Goal: Information Seeking & Learning: Learn about a topic

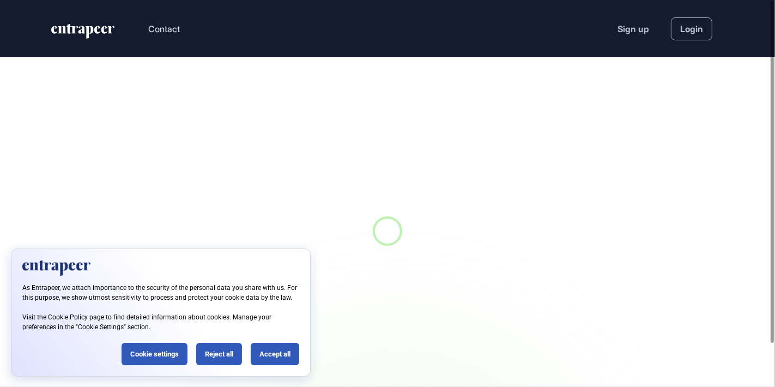
scroll to position [1, 1]
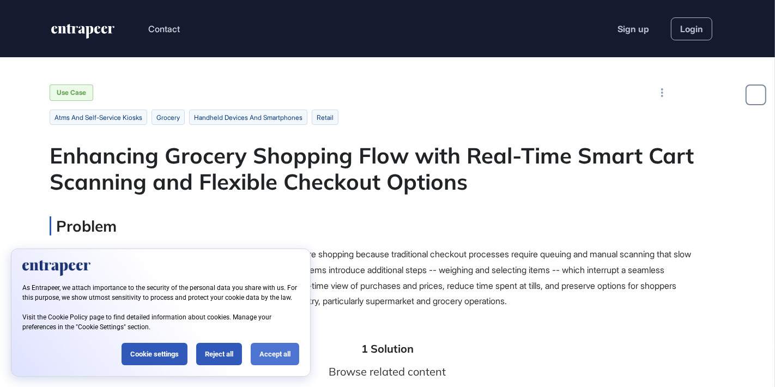
click at [273, 357] on div "Accept all" at bounding box center [275, 354] width 49 height 22
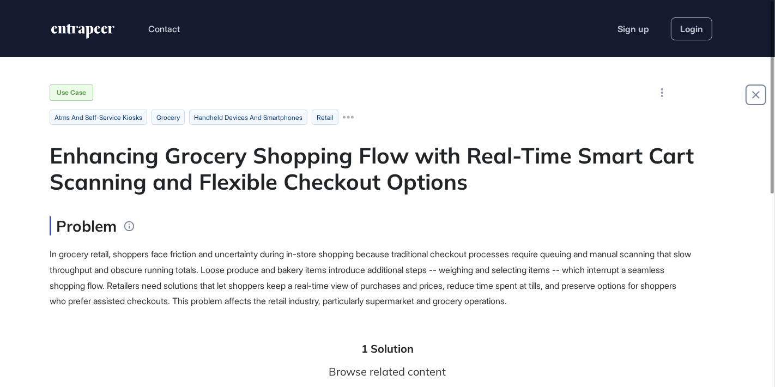
scroll to position [0, 0]
click at [354, 118] on icon at bounding box center [348, 117] width 11 height 11
click at [463, 118] on icon at bounding box center [458, 117] width 11 height 11
click at [354, 115] on icon at bounding box center [348, 117] width 11 height 11
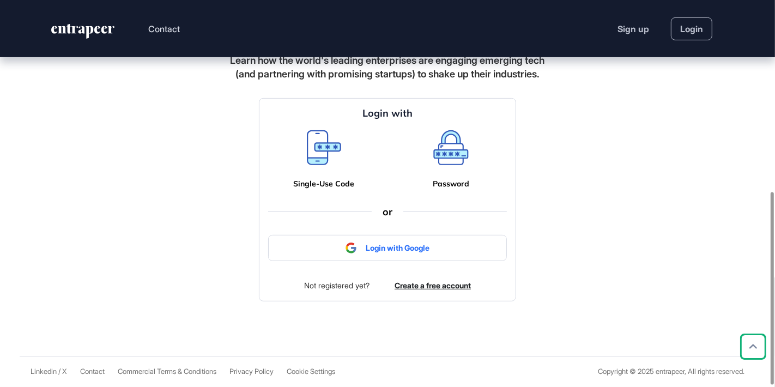
scroll to position [387, 0]
click at [323, 154] on icon at bounding box center [324, 147] width 34 height 35
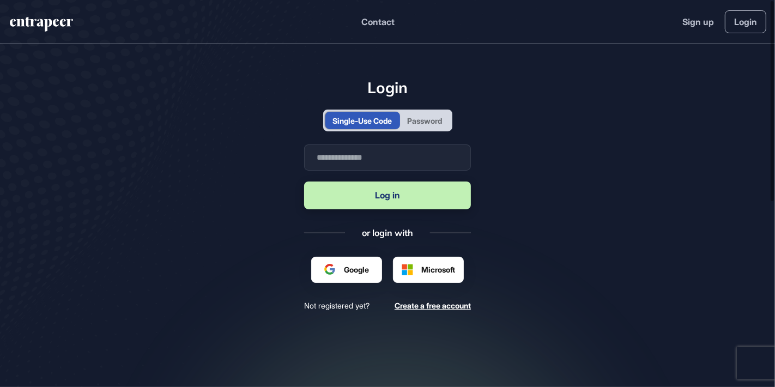
scroll to position [1, 1]
click at [330, 156] on input "text" at bounding box center [387, 157] width 167 height 26
type input "**********"
click at [381, 198] on button "Log in" at bounding box center [387, 196] width 167 height 28
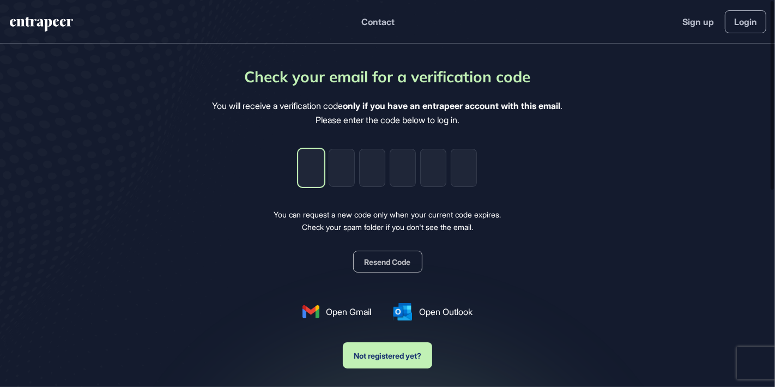
type input "*"
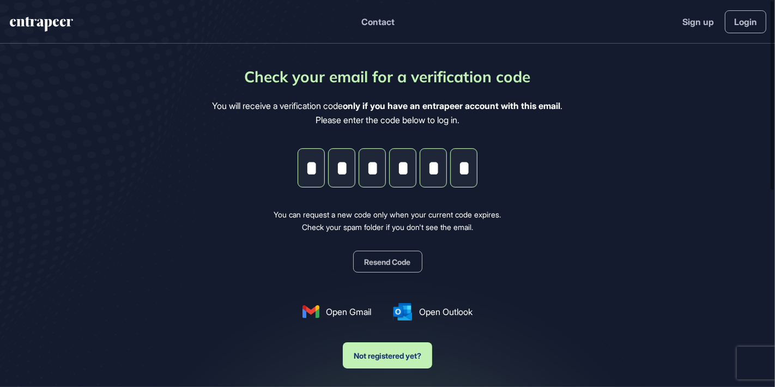
type input "*"
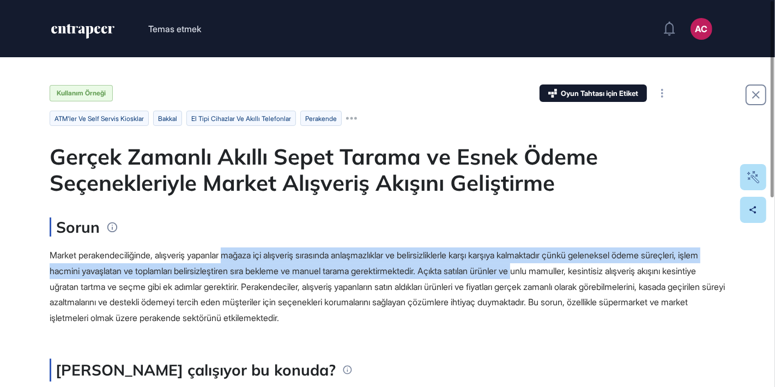
drag, startPoint x: 235, startPoint y: 255, endPoint x: 613, endPoint y: 271, distance: 378.2
click at [613, 271] on font "Market perakendeciliğinde, alışveriş yapanlar mağaza içi alışveriş sırasında an…" at bounding box center [388, 287] width 676 height 74
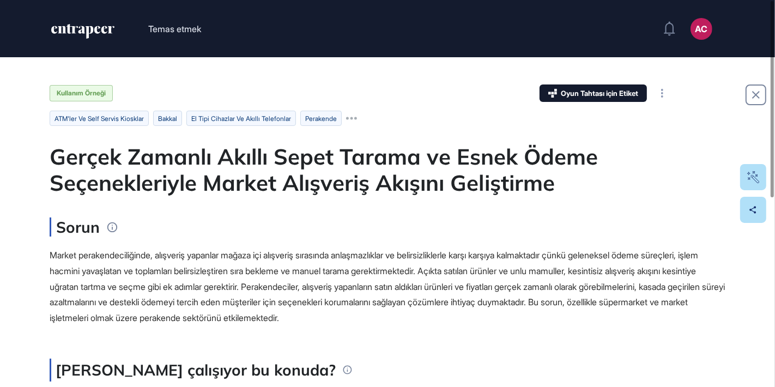
click at [51, 284] on font "Market perakendeciliğinde, alışveriş yapanlar mağaza içi alışveriş sırasında an…" at bounding box center [388, 287] width 676 height 74
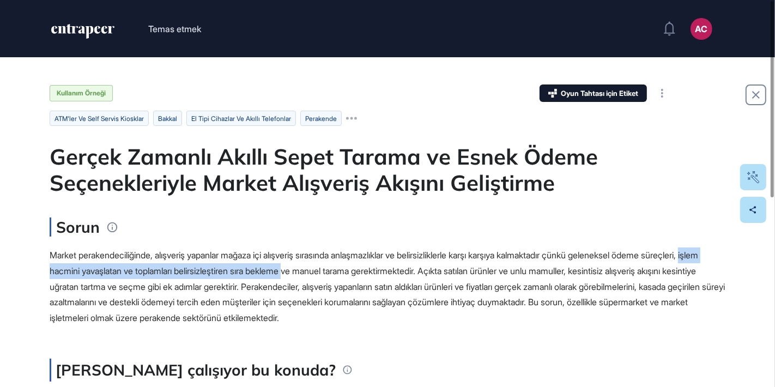
drag, startPoint x: 95, startPoint y: 269, endPoint x: 364, endPoint y: 274, distance: 268.8
click at [364, 274] on font "Market perakendeciliğinde, alışveriş yapanlar mağaza içi alışveriş sırasında an…" at bounding box center [388, 287] width 676 height 74
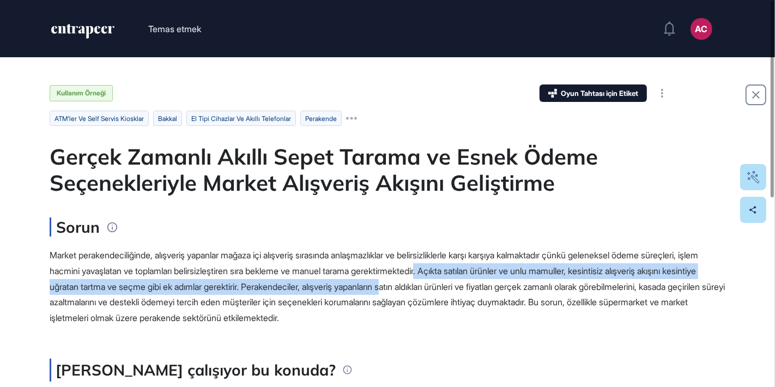
drag, startPoint x: 506, startPoint y: 269, endPoint x: 509, endPoint y: 288, distance: 19.4
click at [509, 288] on font "Market perakendeciliğinde, alışveriş yapanlar mağaza içi alışveriş sırasında an…" at bounding box center [388, 287] width 676 height 74
click at [118, 288] on font "Market perakendeciliğinde, alışveriş yapanlar mağaza içi alışveriş sırasında an…" at bounding box center [388, 287] width 676 height 74
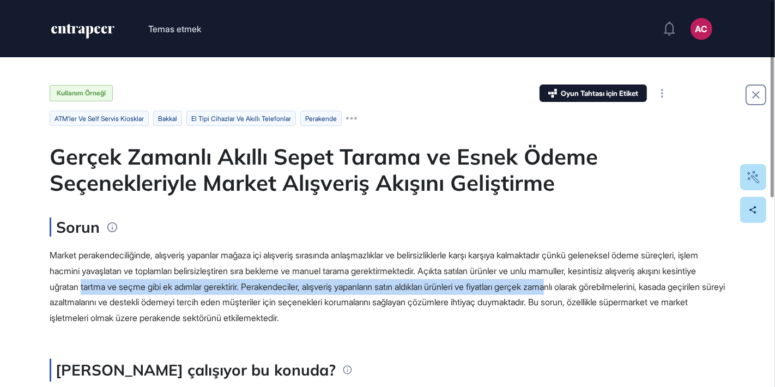
drag, startPoint x: 184, startPoint y: 292, endPoint x: 691, endPoint y: 285, distance: 506.6
click at [691, 285] on div "Market perakendeciliğinde, alışveriş yapanlar mağaza içi alışveriş sırasında an…" at bounding box center [388, 287] width 676 height 79
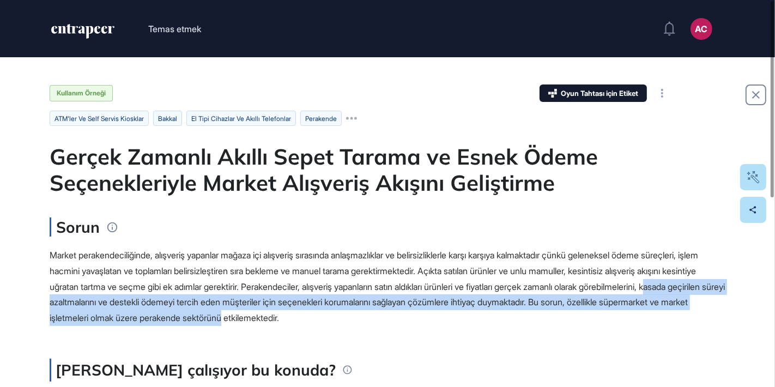
drag, startPoint x: 146, startPoint y: 305, endPoint x: 462, endPoint y: 313, distance: 315.8
click at [462, 313] on font "Market perakendeciliğinde, alışveriş yapanlar mağaza içi alışveriş sırasında an…" at bounding box center [388, 287] width 676 height 74
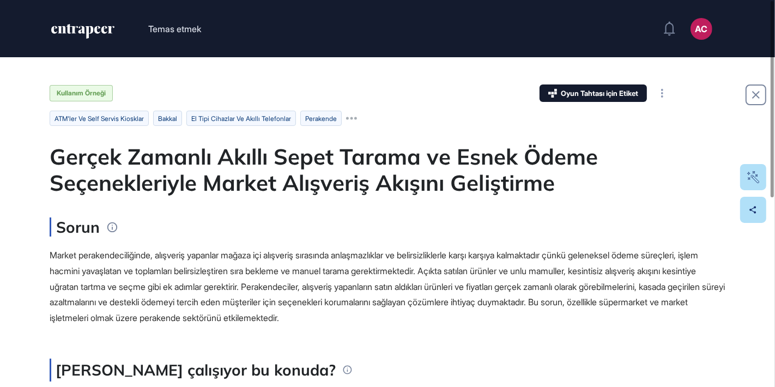
click at [166, 327] on main "Kullanım Örneği Oyun Tahtası için Etiket İnşa etmek Ortak Yatırım Elde etmek AT…" at bounding box center [388, 353] width 676 height 536
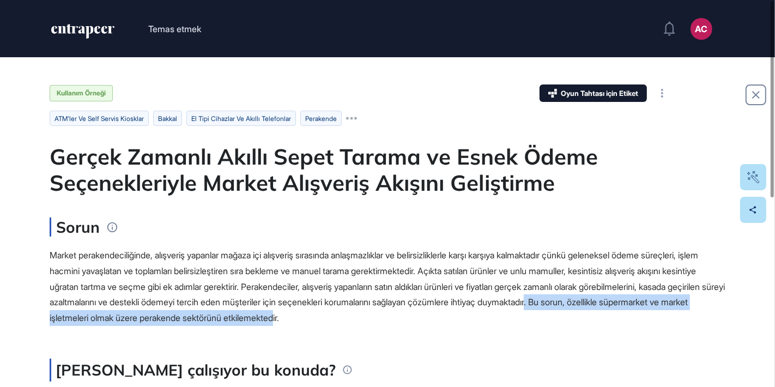
drag, startPoint x: 100, startPoint y: 318, endPoint x: 513, endPoint y: 315, distance: 412.7
click at [513, 315] on font "Market perakendeciliğinde, alışveriş yapanlar mağaza içi alışveriş sırasında an…" at bounding box center [388, 287] width 676 height 74
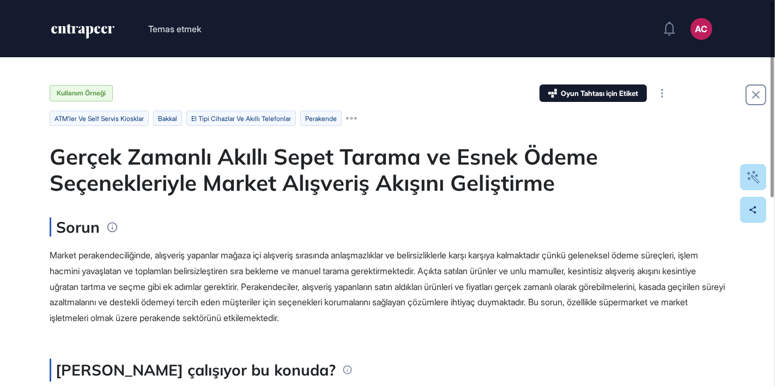
click at [408, 299] on font "Market perakendeciliğinde, alışveriş yapanlar mağaza içi alışveriş sırasında an…" at bounding box center [388, 287] width 676 height 74
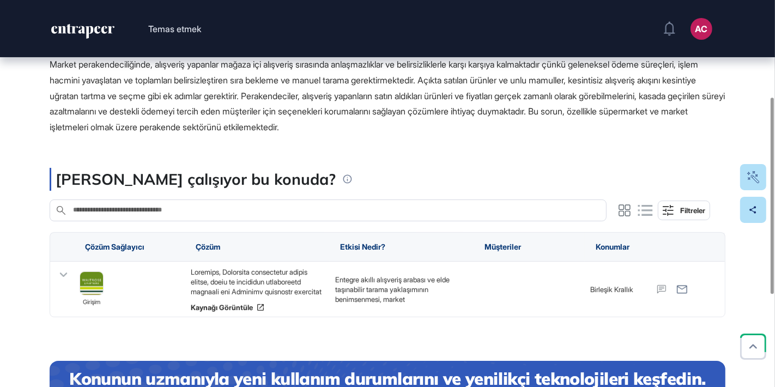
scroll to position [251, 0]
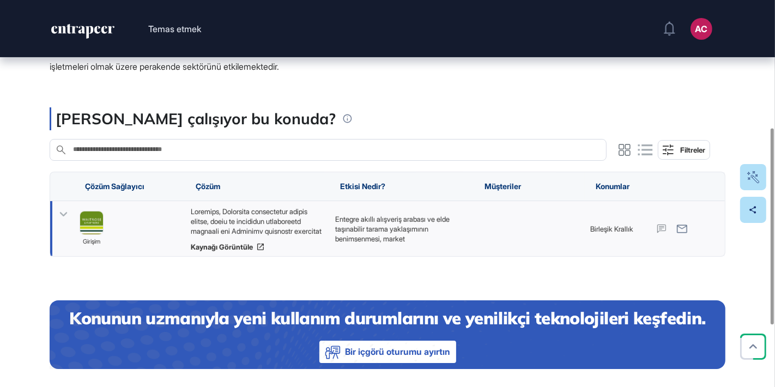
click at [61, 214] on icon at bounding box center [64, 214] width 8 height 4
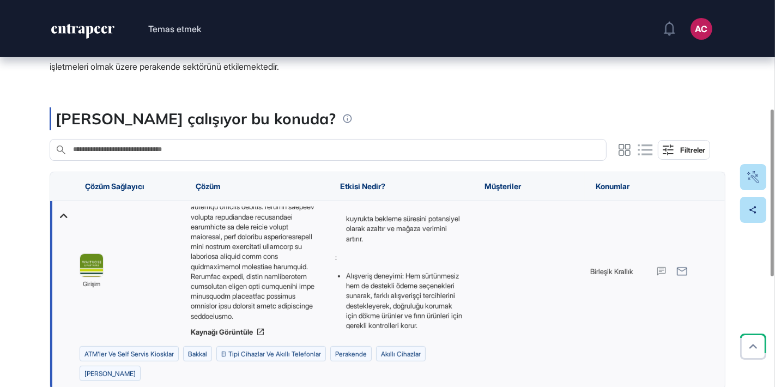
scroll to position [225, 0]
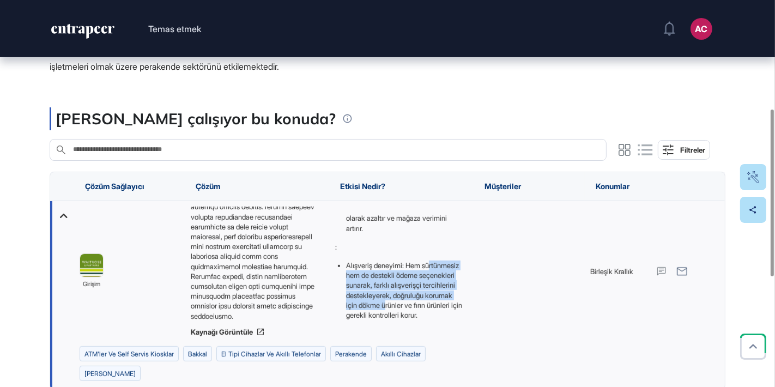
drag, startPoint x: 352, startPoint y: 255, endPoint x: 420, endPoint y: 293, distance: 78.1
click at [420, 293] on font "Alışveriş deneyimi: Hem sürtünmesiz hem de destekli ödeme seçenekleri sunarak, …" at bounding box center [404, 290] width 116 height 58
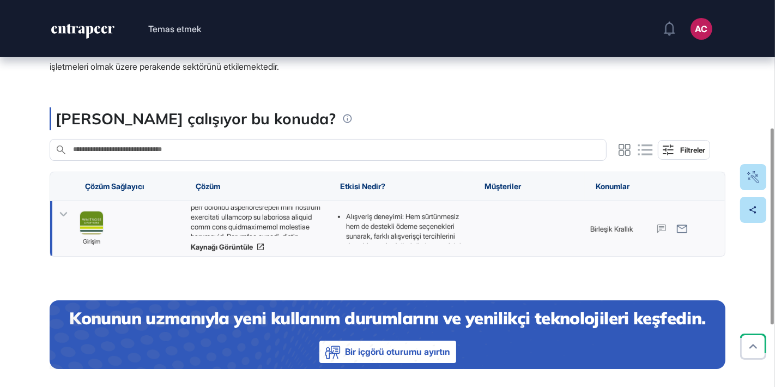
click at [585, 232] on div at bounding box center [617, 229] width 64 height 56
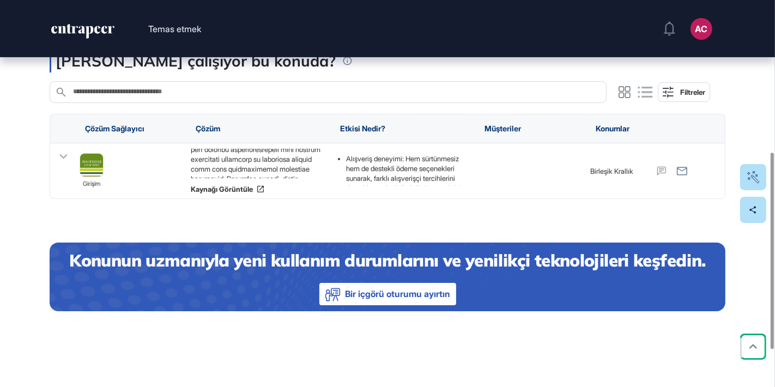
scroll to position [312, 0]
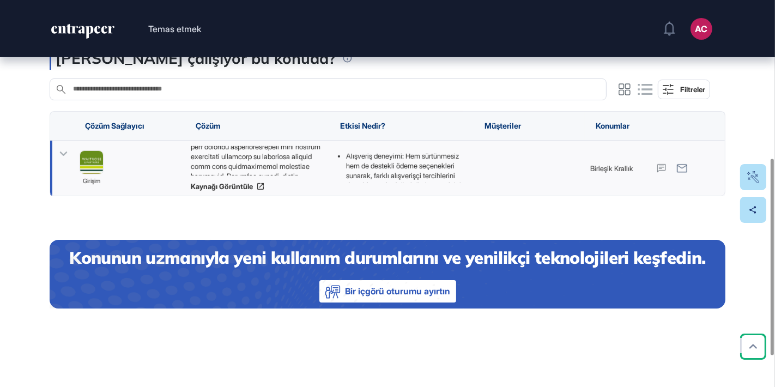
click at [374, 167] on div "Entegre akıllı alışveriş arabası ve elde taşınabilir tarama yaklaşımının benims…" at bounding box center [402, 70] width 134 height 282
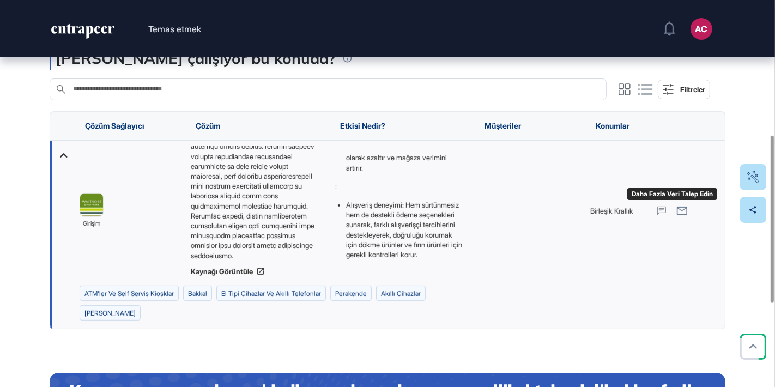
click at [660, 209] on icon at bounding box center [662, 211] width 9 height 9
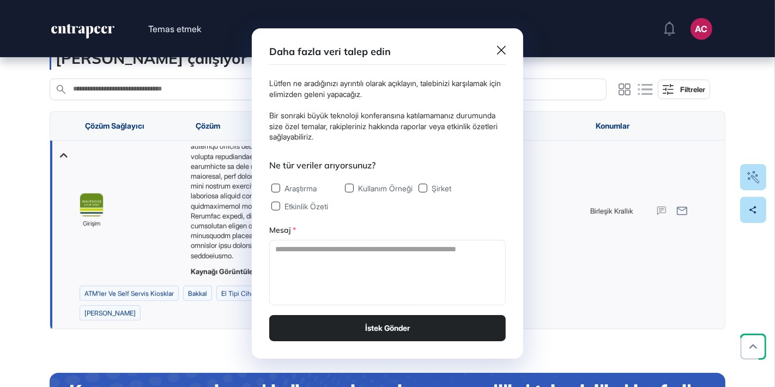
click at [351, 188] on label "Kullanım Örneği" at bounding box center [379, 188] width 68 height 9
click at [503, 51] on icon at bounding box center [501, 50] width 9 height 9
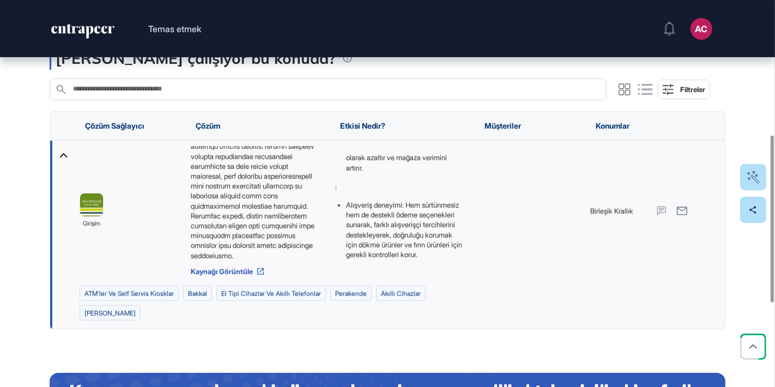
click at [262, 272] on icon at bounding box center [260, 271] width 9 height 9
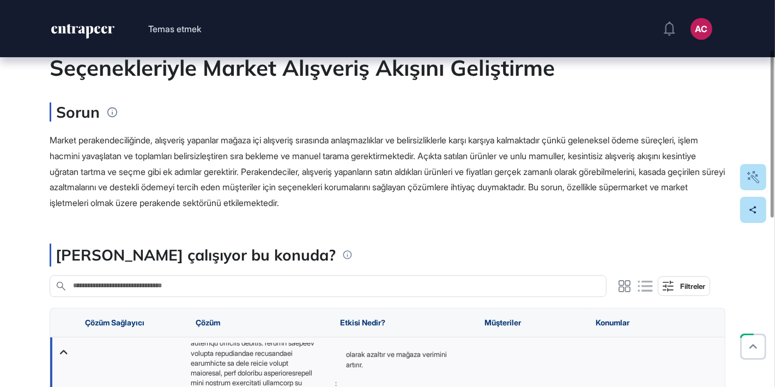
scroll to position [0, 0]
